Goal: Navigation & Orientation: Find specific page/section

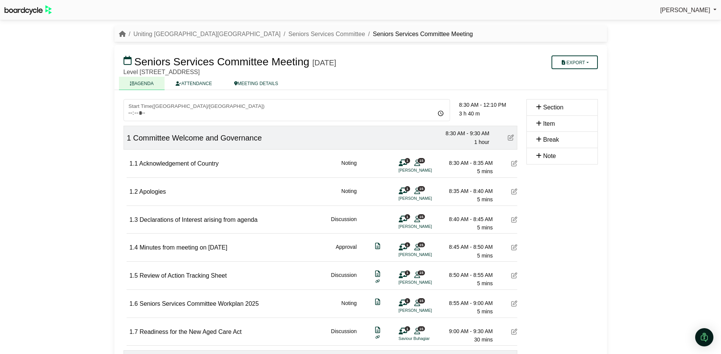
scroll to position [228, 0]
click at [151, 33] on link "Uniting [GEOGRAPHIC_DATA][GEOGRAPHIC_DATA]" at bounding box center [206, 34] width 147 height 6
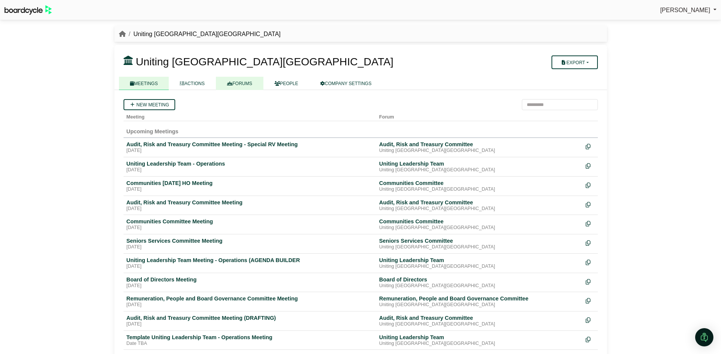
click at [236, 86] on link "FORUMS" at bounding box center [239, 83] width 47 height 13
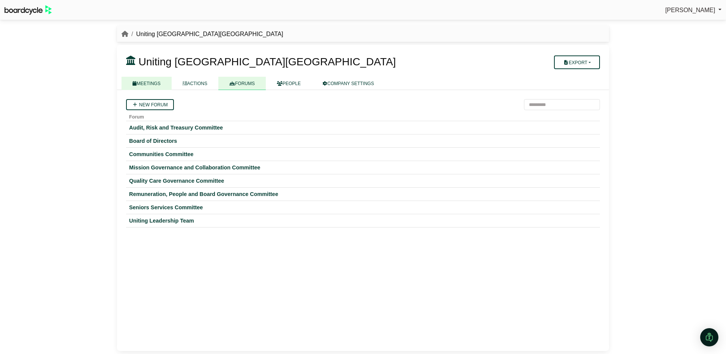
click at [150, 85] on link "MEETINGS" at bounding box center [147, 83] width 50 height 13
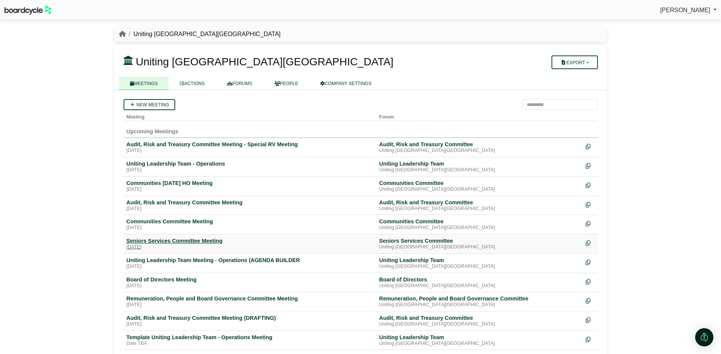
click at [156, 240] on div "Seniors Services Committee Meeting" at bounding box center [250, 240] width 247 height 7
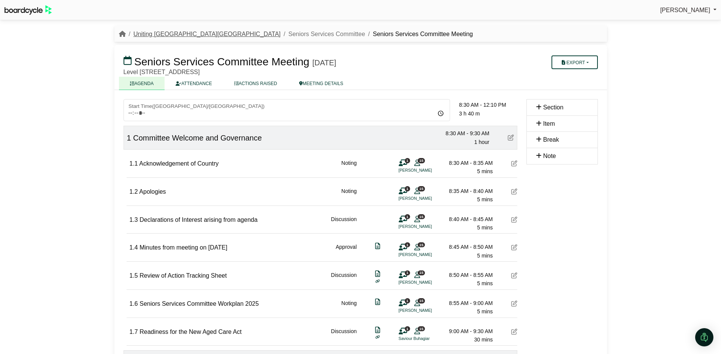
click at [162, 34] on link "Uniting [GEOGRAPHIC_DATA][GEOGRAPHIC_DATA]" at bounding box center [206, 34] width 147 height 6
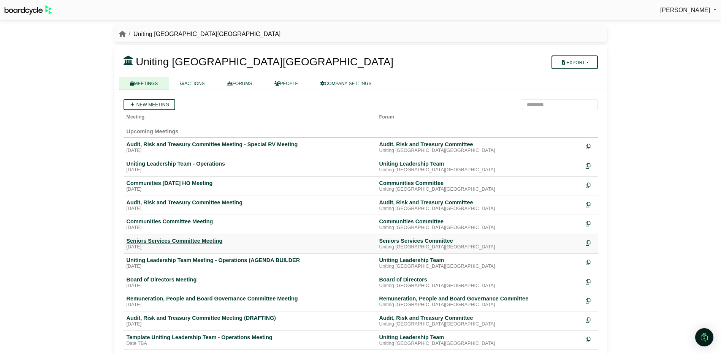
click at [188, 239] on div "Seniors Services Committee Meeting" at bounding box center [250, 240] width 247 height 7
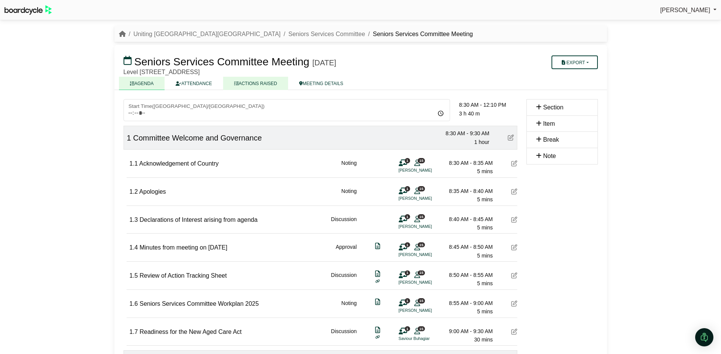
click at [255, 85] on link "ACTIONS RAISED" at bounding box center [255, 83] width 65 height 13
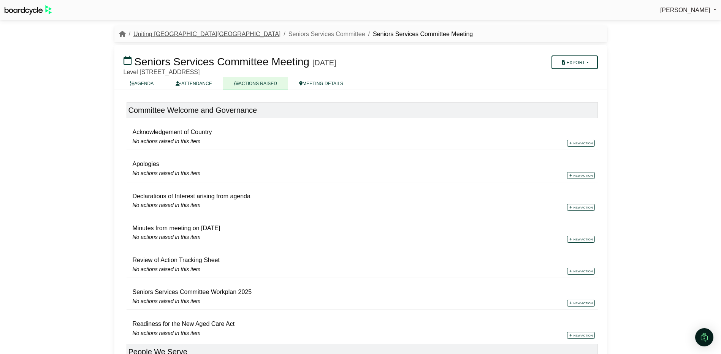
click at [150, 33] on link "Uniting [GEOGRAPHIC_DATA][GEOGRAPHIC_DATA]" at bounding box center [206, 34] width 147 height 6
